Goal: Information Seeking & Learning: Find contact information

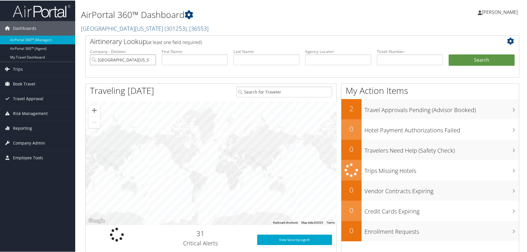
click at [151, 60] on input "[GEOGRAPHIC_DATA][US_STATE]" at bounding box center [123, 59] width 66 height 11
click at [151, 60] on input "search" at bounding box center [123, 59] width 66 height 11
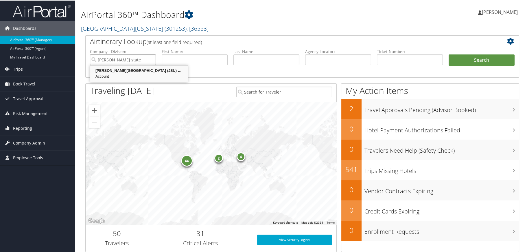
click at [136, 72] on div "Jackson State University (JSU) (302067)" at bounding box center [139, 70] width 96 height 6
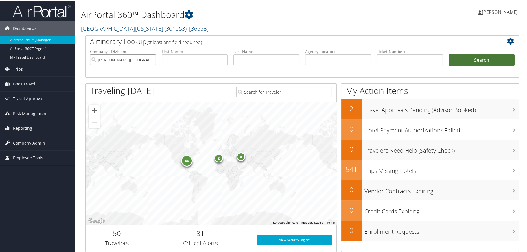
type input "[PERSON_NAME][GEOGRAPHIC_DATA] (JSU)"
click at [464, 58] on button "Search" at bounding box center [482, 60] width 66 height 12
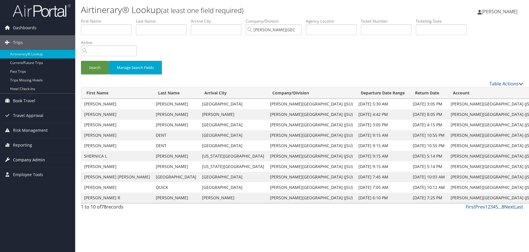
click at [22, 158] on span "Company Admin" at bounding box center [29, 159] width 32 height 14
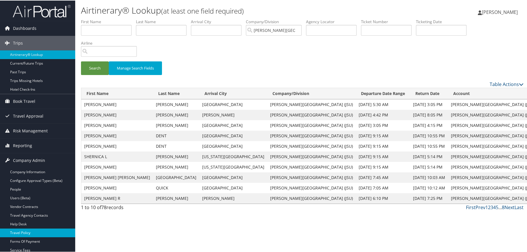
click at [21, 231] on link "Travel Policy" at bounding box center [37, 232] width 75 height 9
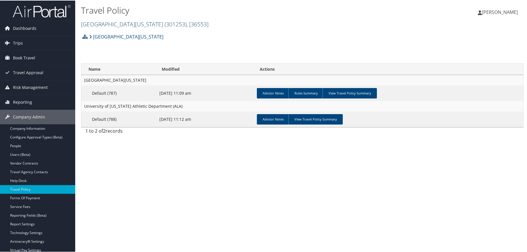
click at [165, 23] on span "( 301253 )" at bounding box center [176, 24] width 22 height 8
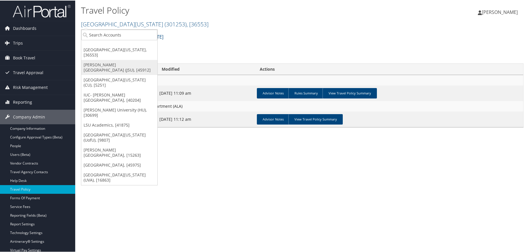
click at [118, 59] on link "[PERSON_NAME][GEOGRAPHIC_DATA] (JSU), [45912]" at bounding box center [119, 66] width 76 height 15
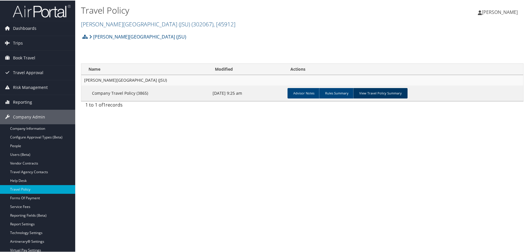
click at [378, 92] on link "View Travel Policy Summary" at bounding box center [380, 92] width 54 height 10
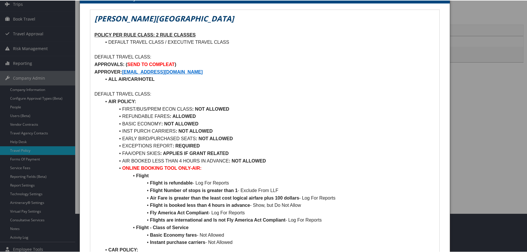
scroll to position [29, 0]
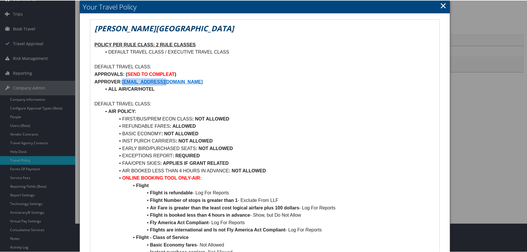
drag, startPoint x: 121, startPoint y: 78, endPoint x: 172, endPoint y: 84, distance: 51.2
click at [172, 84] on p "APPROVER: TRAVEL@JSUMS.EDU" at bounding box center [265, 82] width 340 height 8
copy p "TRAVEL@JSUMS.EDU"
